Goal: Check status: Check status

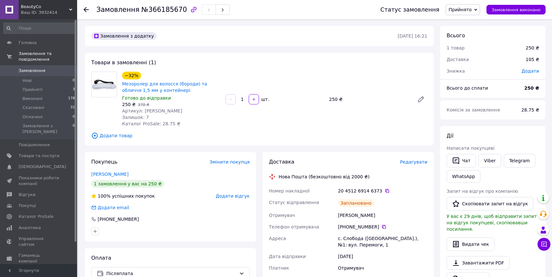
scroll to position [70, 0]
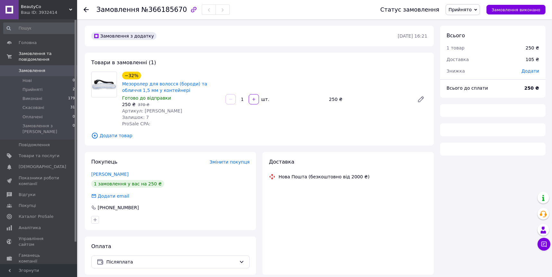
scroll to position [16, 0]
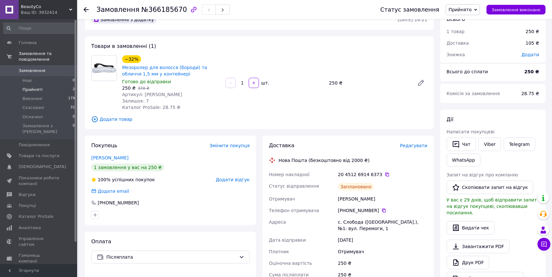
click at [38, 91] on span "Прийняті" at bounding box center [32, 90] width 20 height 6
